Goal: Transaction & Acquisition: Purchase product/service

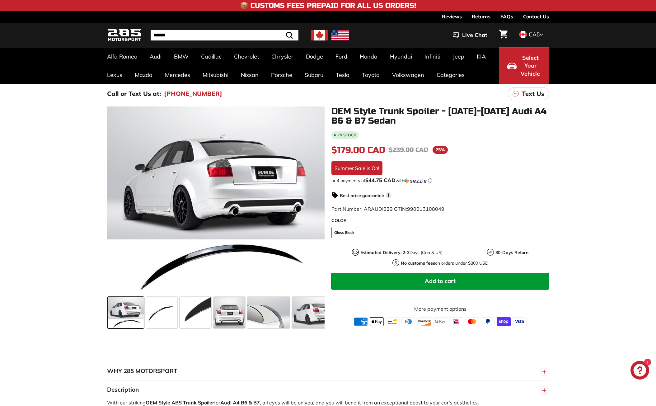
click at [73, 307] on div ".cls-1{fill:none;stroke:#000;stroke-miterlimit:10;stroke-width:2px} .cls-1{fill…" at bounding box center [328, 216] width 656 height 227
click at [127, 315] on span at bounding box center [126, 312] width 36 height 31
click at [160, 311] on span at bounding box center [161, 312] width 31 height 31
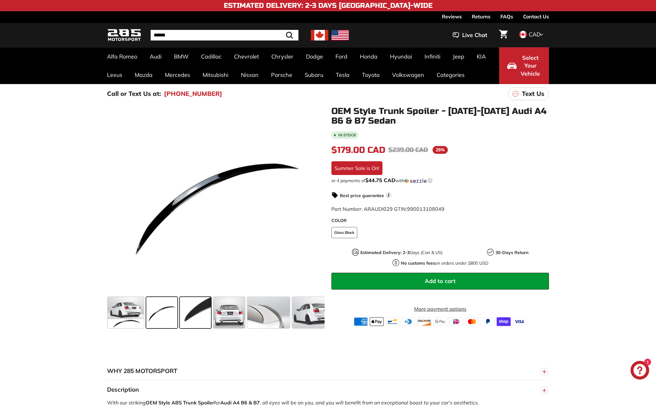
click at [188, 306] on span at bounding box center [195, 312] width 31 height 31
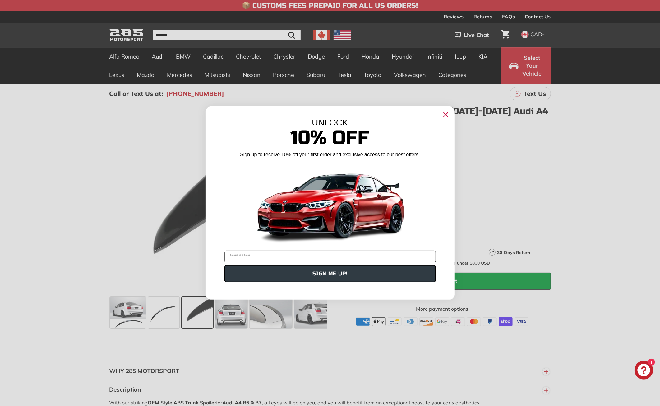
click at [444, 115] on circle "Close dialog" at bounding box center [445, 114] width 9 height 9
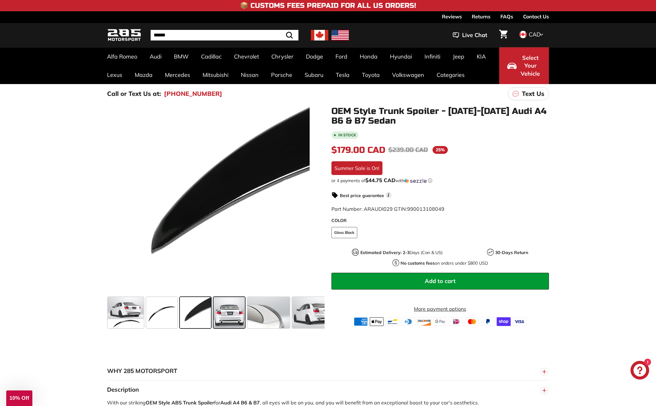
click at [230, 323] on span at bounding box center [229, 312] width 32 height 31
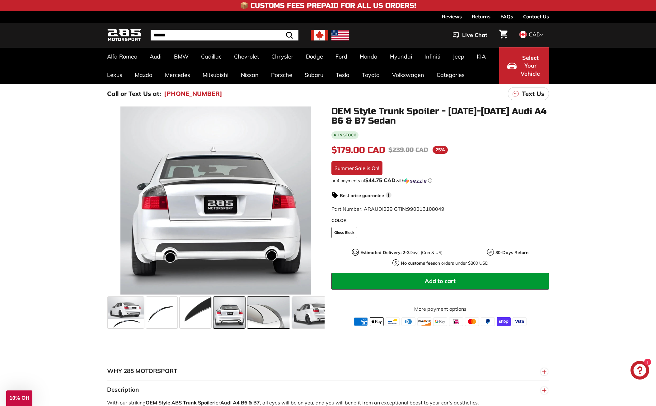
click at [270, 318] on span at bounding box center [268, 312] width 42 height 31
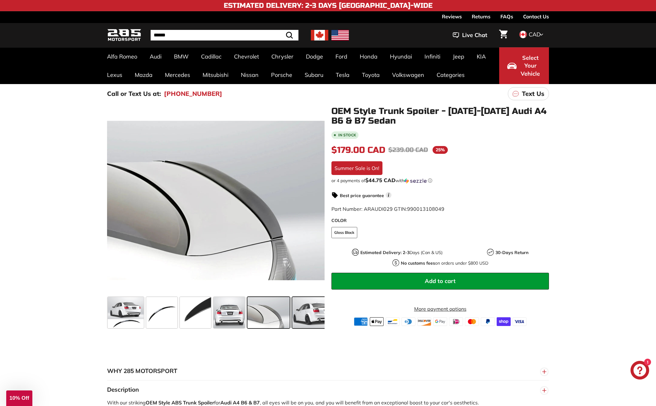
click at [306, 316] on span at bounding box center [315, 312] width 47 height 31
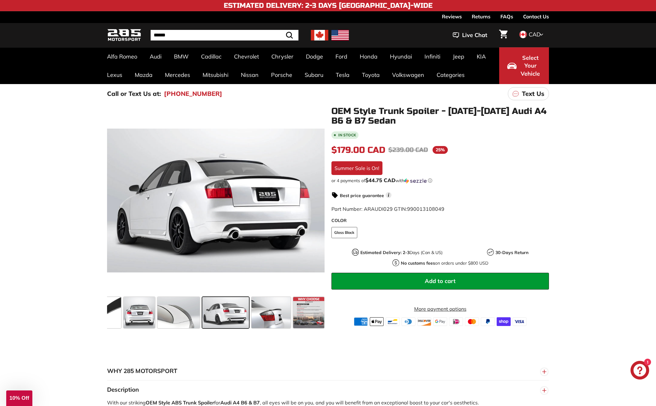
scroll to position [0, 91]
click at [69, 303] on div ".cls-1{fill:none;stroke:#000;stroke-miterlimit:10;stroke-width:2px} .cls-1{fill…" at bounding box center [328, 216] width 656 height 227
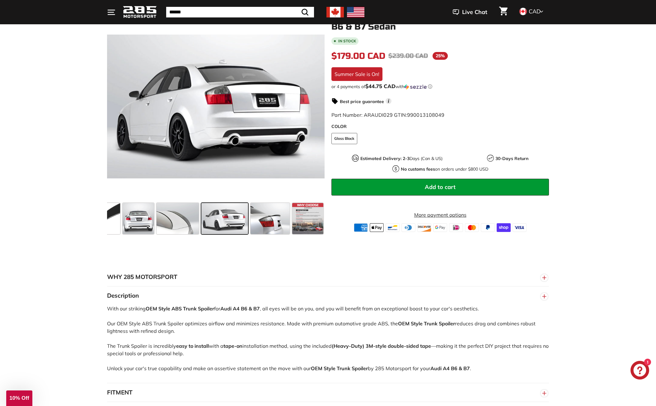
scroll to position [124, 0]
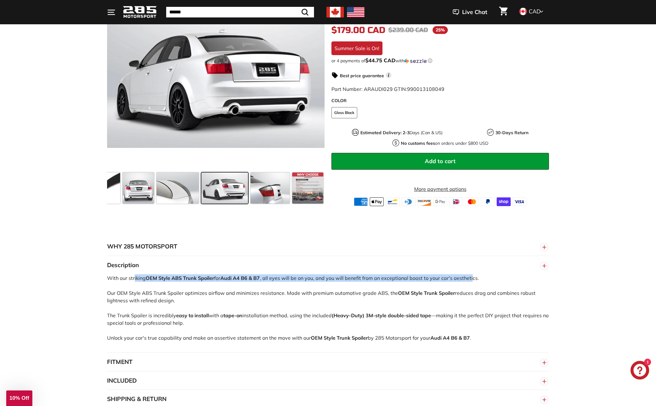
drag, startPoint x: 108, startPoint y: 278, endPoint x: 474, endPoint y: 276, distance: 366.1
click at [474, 276] on div "With our striking OEM Style ABS Trunk Spoiler for Audi A4 B6 & B7 , all eyes wi…" at bounding box center [328, 313] width 442 height 78
drag, startPoint x: 483, startPoint y: 276, endPoint x: 107, endPoint y: 280, distance: 375.4
click at [107, 280] on div "With our striking OEM Style ABS Trunk Spoiler for Audi A4 B6 & B7 , all eyes wi…" at bounding box center [328, 313] width 442 height 78
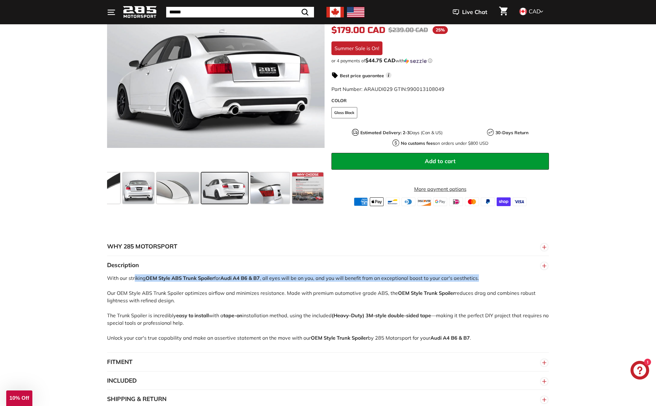
click at [107, 280] on div "With our striking OEM Style ABS Trunk Spoiler for Audi A4 B6 & B7 , all eyes wi…" at bounding box center [328, 313] width 442 height 78
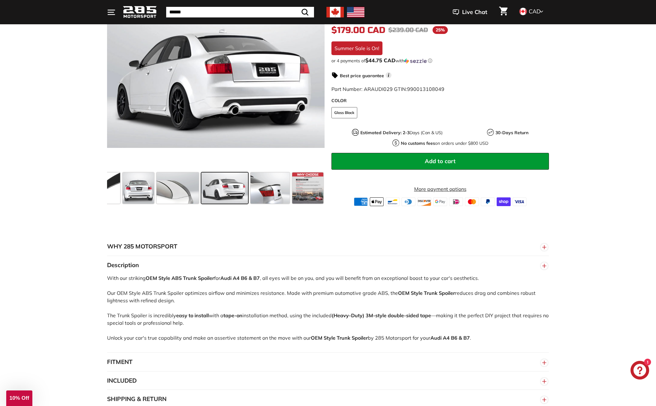
drag, startPoint x: 108, startPoint y: 278, endPoint x: 227, endPoint y: 314, distance: 124.8
click at [226, 314] on div "With our striking OEM Style ABS Trunk Spoiler for Audi A4 B6 & B7 , all eyes wi…" at bounding box center [328, 313] width 442 height 78
click at [227, 314] on strong "tape-on" at bounding box center [232, 315] width 19 height 6
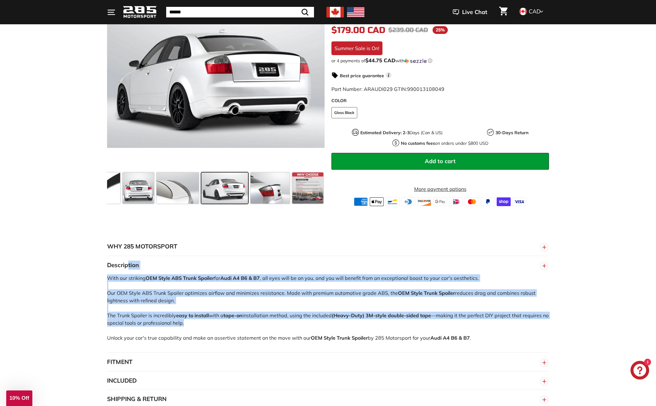
drag, startPoint x: 225, startPoint y: 326, endPoint x: 106, endPoint y: 264, distance: 133.8
click at [106, 264] on div "WHY 285 MOTORSPORT «We bring more to the table than our competitors and we’re c…" at bounding box center [328, 322] width 467 height 171
drag, startPoint x: 106, startPoint y: 264, endPoint x: 198, endPoint y: 340, distance: 119.3
click at [198, 340] on div "WHY 285 MOTORSPORT «We bring more to the table than our competitors and we’re c…" at bounding box center [328, 322] width 467 height 171
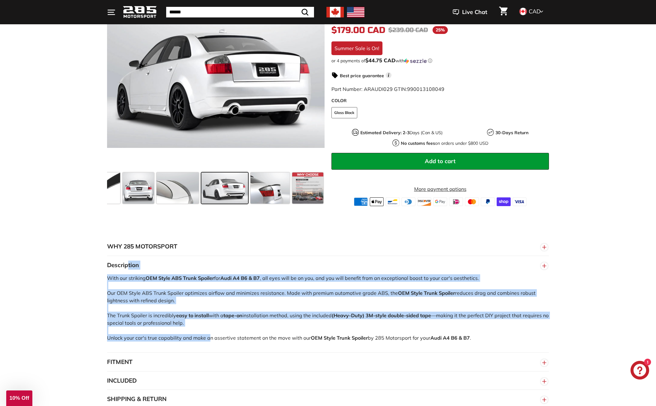
click at [198, 337] on div "With our striking OEM Style ABS Trunk Spoiler for Audi A4 B6 & B7 , all eyes wi…" at bounding box center [328, 313] width 442 height 78
drag, startPoint x: 482, startPoint y: 333, endPoint x: 106, endPoint y: 266, distance: 382.7
click at [106, 266] on div "WHY 285 MOTORSPORT «We bring more to the table than our competitors and we’re c…" at bounding box center [328, 322] width 467 height 171
click at [106, 265] on div "WHY 285 MOTORSPORT «We bring more to the table than our competitors and we’re c…" at bounding box center [328, 322] width 467 height 171
drag, startPoint x: 106, startPoint y: 261, endPoint x: 477, endPoint y: 341, distance: 379.9
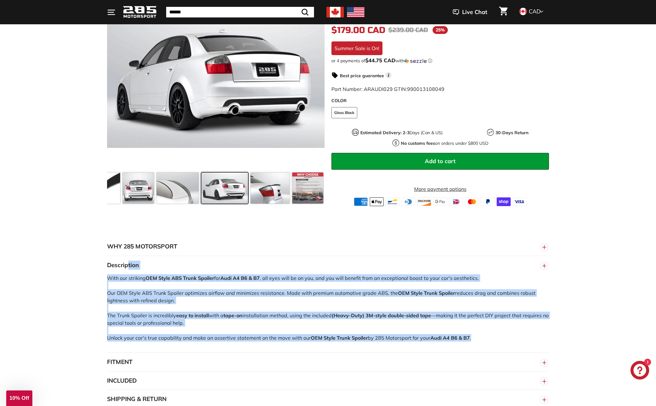
click at [477, 341] on div "WHY 285 MOTORSPORT «We bring more to the table than our competitors and we’re c…" at bounding box center [328, 322] width 467 height 171
click at [477, 341] on div "With our striking OEM Style ABS Trunk Spoiler for Audi A4 B6 & B7 , all eyes wi…" at bounding box center [328, 313] width 442 height 78
drag, startPoint x: 475, startPoint y: 337, endPoint x: 106, endPoint y: 264, distance: 375.7
click at [106, 264] on div "WHY 285 MOTORSPORT «We bring more to the table than our competitors and we’re c…" at bounding box center [328, 322] width 467 height 171
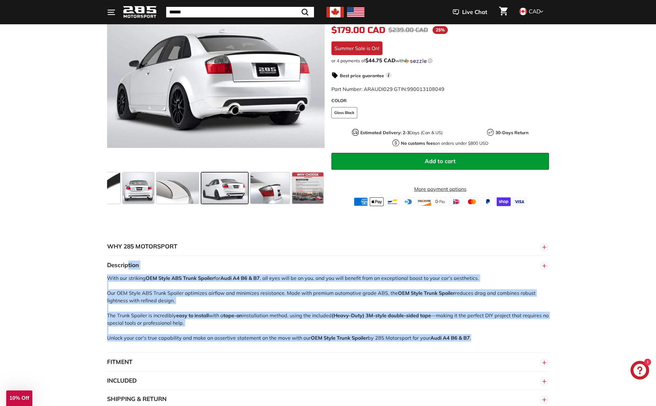
drag, startPoint x: 105, startPoint y: 261, endPoint x: 478, endPoint y: 336, distance: 379.7
click at [478, 336] on div "WHY 285 MOTORSPORT «We bring more to the table than our competitors and we’re c…" at bounding box center [328, 322] width 467 height 171
click at [478, 336] on div "With our striking OEM Style ABS Trunk Spoiler for Audi A4 B6 & B7 , all eyes wi…" at bounding box center [328, 313] width 442 height 78
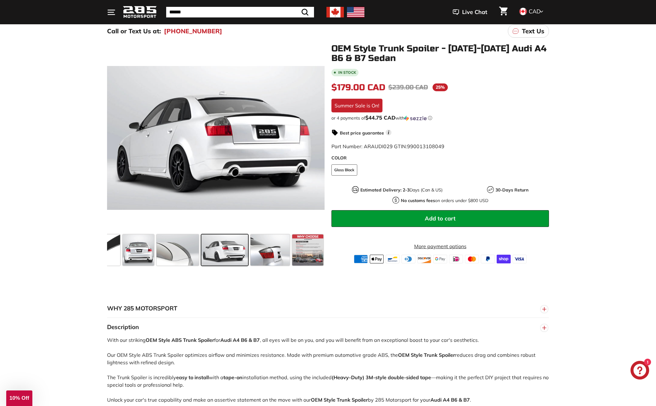
scroll to position [62, 0]
drag, startPoint x: 343, startPoint y: 46, endPoint x: 402, endPoint y: 46, distance: 58.8
click at [402, 46] on h1 "OEM Style Trunk Spoiler - [DATE]-[DATE] Audi A4 B6 & B7 Sedan" at bounding box center [439, 53] width 217 height 19
drag, startPoint x: 402, startPoint y: 46, endPoint x: 422, endPoint y: 46, distance: 20.2
click at [402, 46] on h1 "OEM Style Trunk Spoiler - [DATE]-[DATE] Audi A4 B6 & B7 Sedan" at bounding box center [439, 53] width 217 height 19
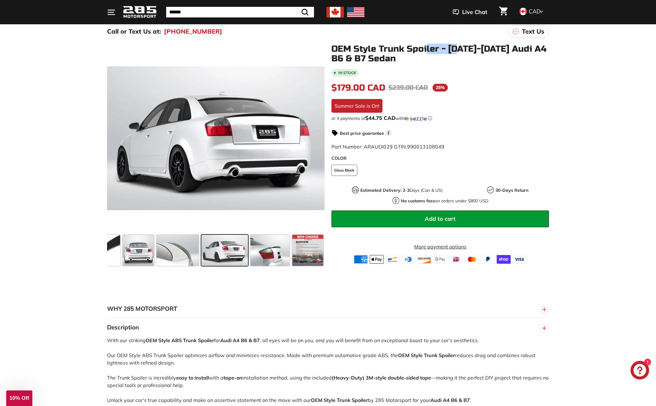
drag, startPoint x: 449, startPoint y: 45, endPoint x: 426, endPoint y: 46, distance: 23.0
click at [426, 46] on h1 "OEM Style Trunk Spoiler - [DATE]-[DATE] Audi A4 B6 & B7 Sedan" at bounding box center [439, 53] width 217 height 19
drag, startPoint x: 336, startPoint y: 49, endPoint x: 380, endPoint y: 53, distance: 44.4
click at [380, 53] on h1 "OEM Style Trunk Spoiler - [DATE]-[DATE] Audi A4 B6 & B7 Sedan" at bounding box center [439, 53] width 217 height 19
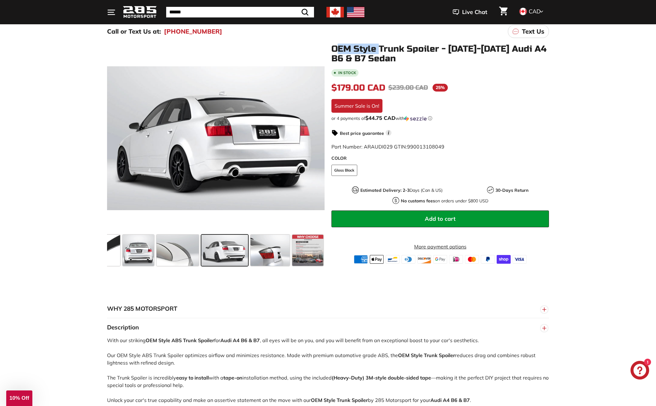
click at [380, 53] on h1 "OEM Style Trunk Spoiler - [DATE]-[DATE] Audi A4 B6 & B7 Sedan" at bounding box center [439, 53] width 217 height 19
drag, startPoint x: 370, startPoint y: 57, endPoint x: 330, endPoint y: 48, distance: 41.3
click at [330, 48] on div "OEM Style Trunk Spoiler - [DATE]-[DATE] Audi A4 B6 & B7 Sedan In stock $179.00 …" at bounding box center [436, 153] width 224 height 219
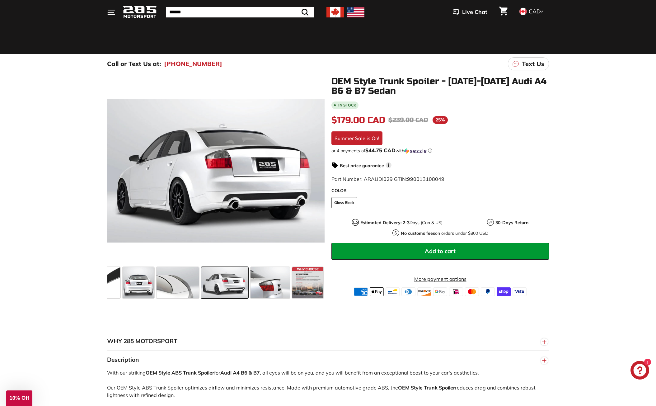
scroll to position [0, 0]
